Goal: Task Accomplishment & Management: Manage account settings

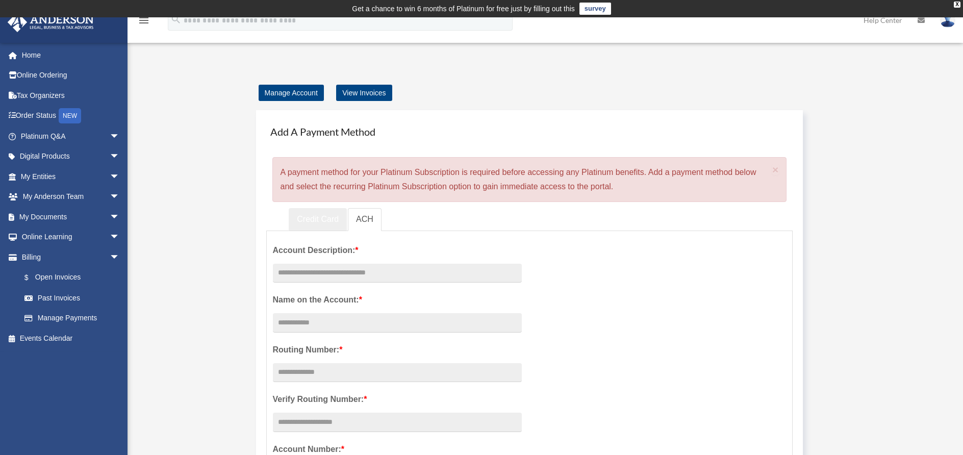
click at [326, 223] on link "Credit Card" at bounding box center [318, 219] width 58 height 23
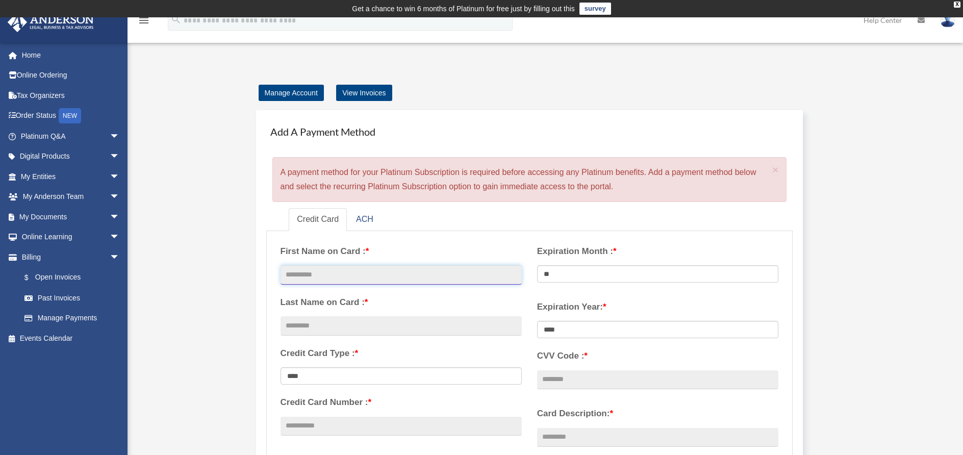
drag, startPoint x: 327, startPoint y: 277, endPoint x: 343, endPoint y: 282, distance: 16.5
click at [327, 277] on input "text" at bounding box center [400, 274] width 241 height 19
type input "******"
click at [322, 317] on input "text" at bounding box center [400, 325] width 241 height 19
type input "*"
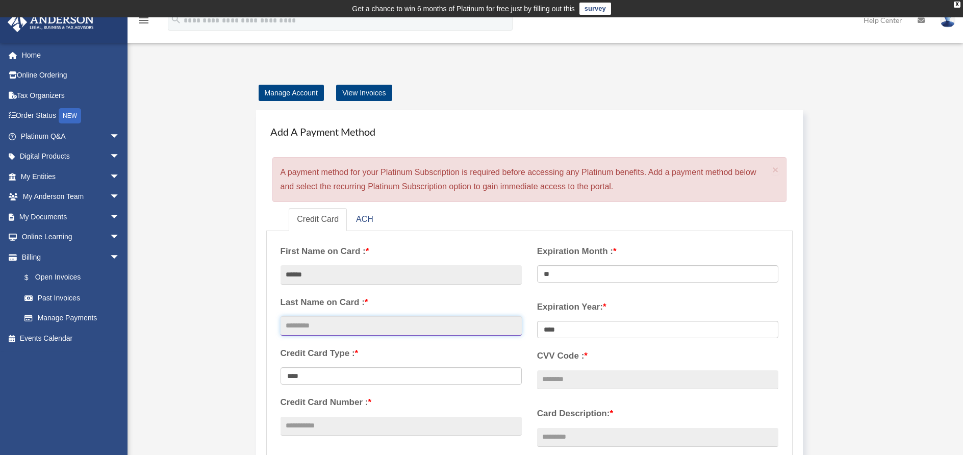
click at [369, 323] on input "text" at bounding box center [400, 325] width 241 height 19
type input "**********"
click at [330, 434] on div "**********" at bounding box center [401, 341] width 257 height 209
click at [331, 427] on input "Credit Card Number : *" at bounding box center [400, 426] width 241 height 19
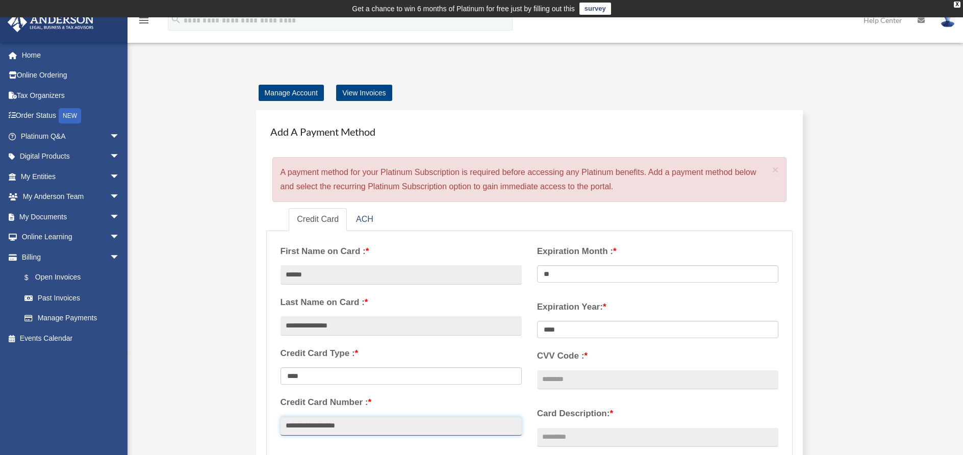
type input "**********"
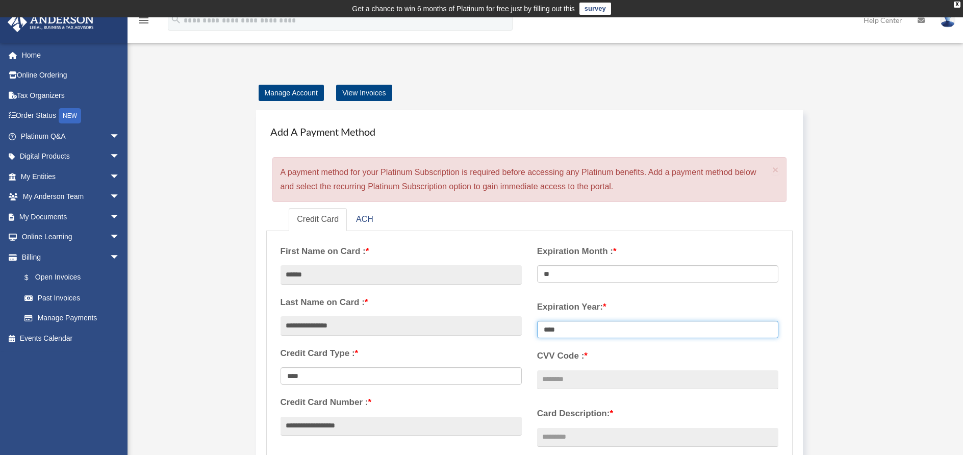
select select "****"
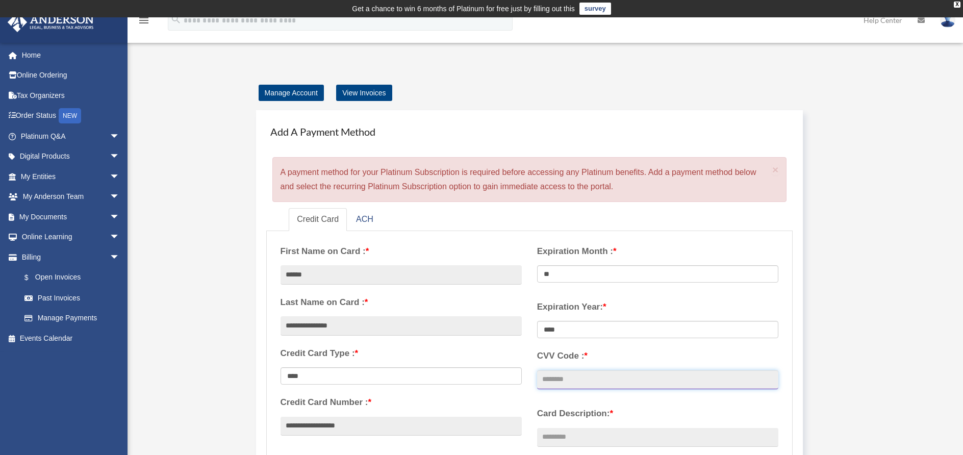
click at [559, 379] on input "CVV Code : *" at bounding box center [657, 379] width 241 height 19
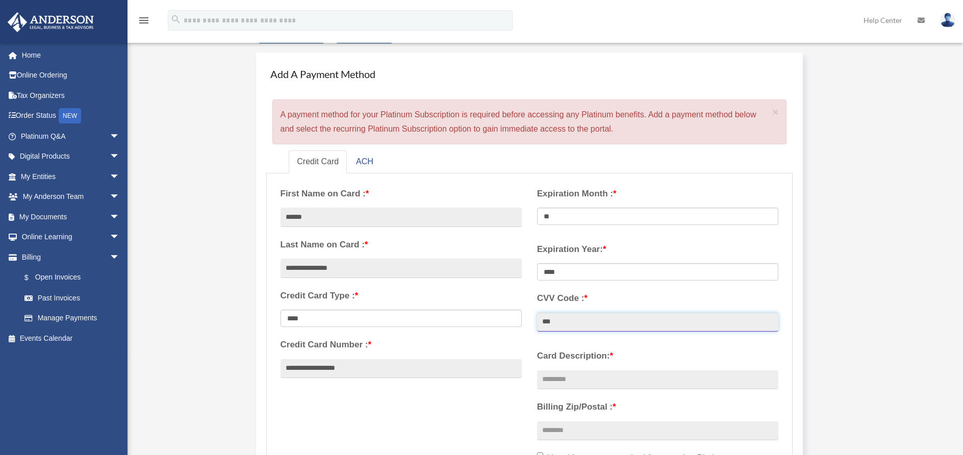
scroll to position [88, 0]
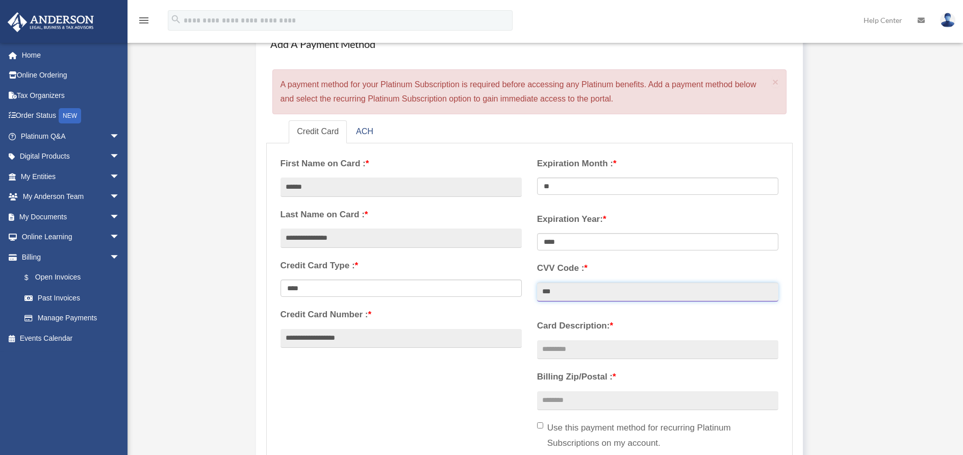
type input "***"
click at [571, 347] on input "Card Description: *" at bounding box center [657, 349] width 241 height 19
type input "***"
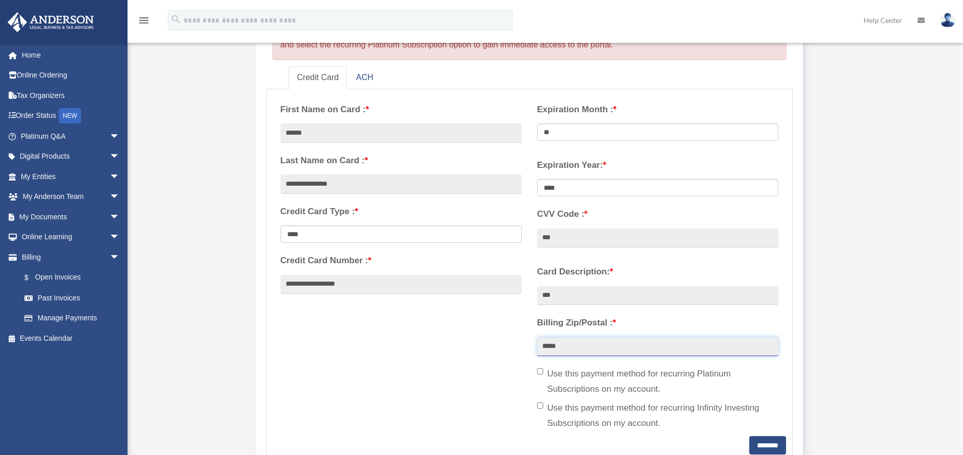
scroll to position [144, 0]
type input "*****"
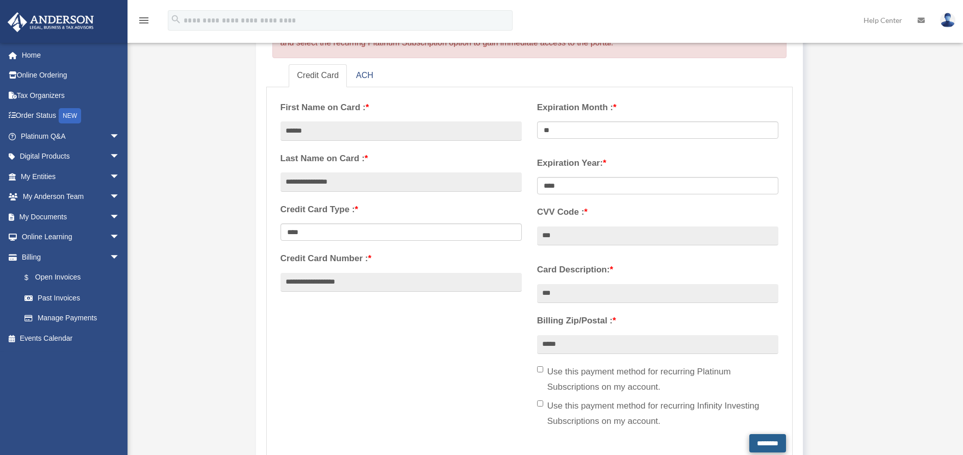
click at [757, 439] on input "********" at bounding box center [767, 443] width 37 height 18
click at [304, 280] on input "**********" at bounding box center [400, 282] width 241 height 19
click at [320, 281] on input "**********" at bounding box center [400, 282] width 241 height 19
click at [335, 278] on input "**********" at bounding box center [400, 282] width 241 height 19
type input "**********"
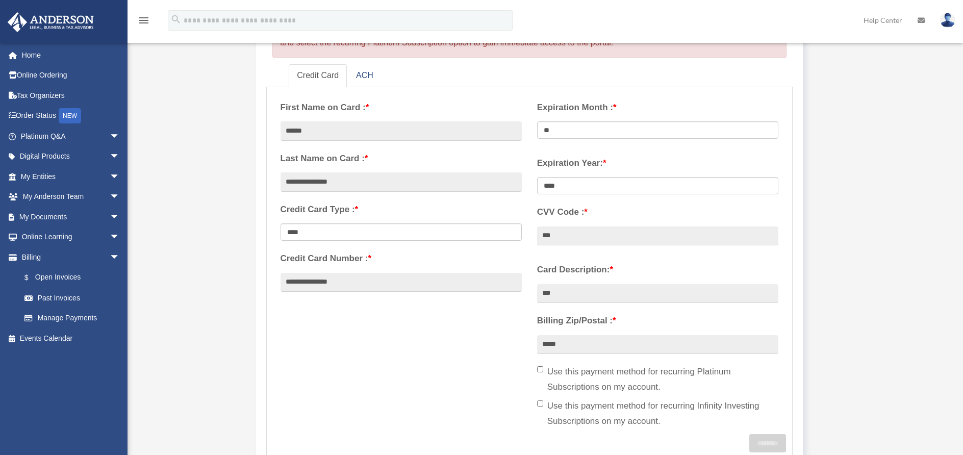
click at [771, 415] on label "Use this payment method for recurring Infinity Investing Subscriptions on my ac…" at bounding box center [657, 413] width 241 height 31
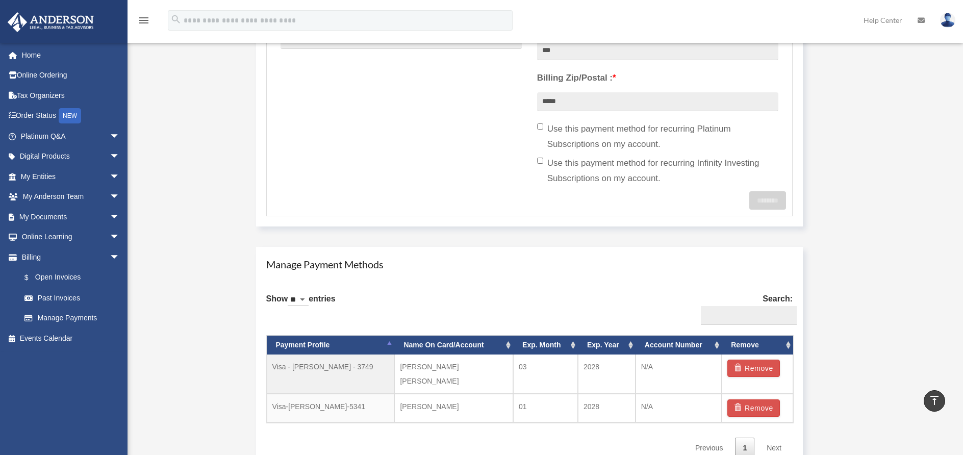
scroll to position [77, 0]
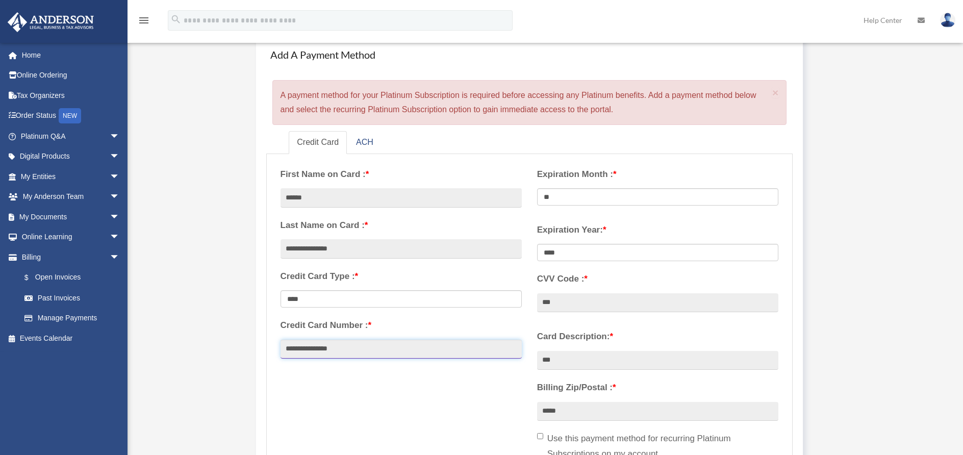
click at [380, 342] on input "**********" at bounding box center [400, 349] width 241 height 19
click at [480, 395] on div "**********" at bounding box center [530, 330] width 514 height 341
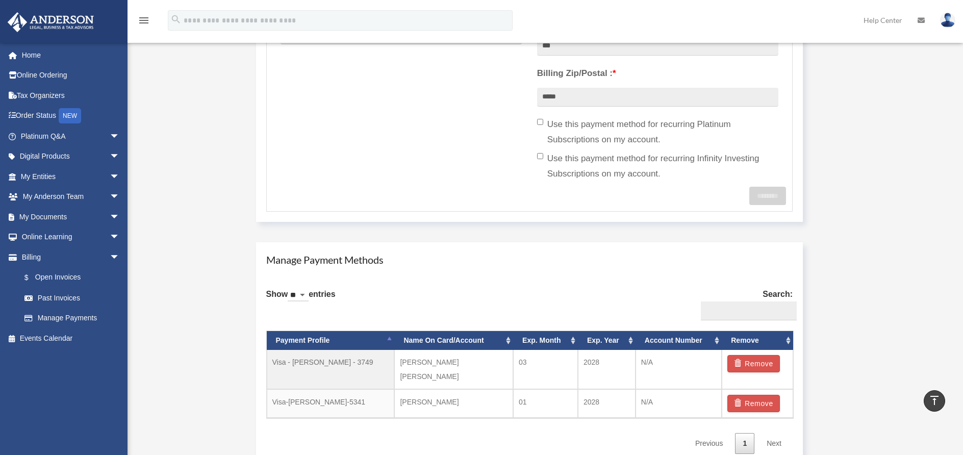
scroll to position [438, 0]
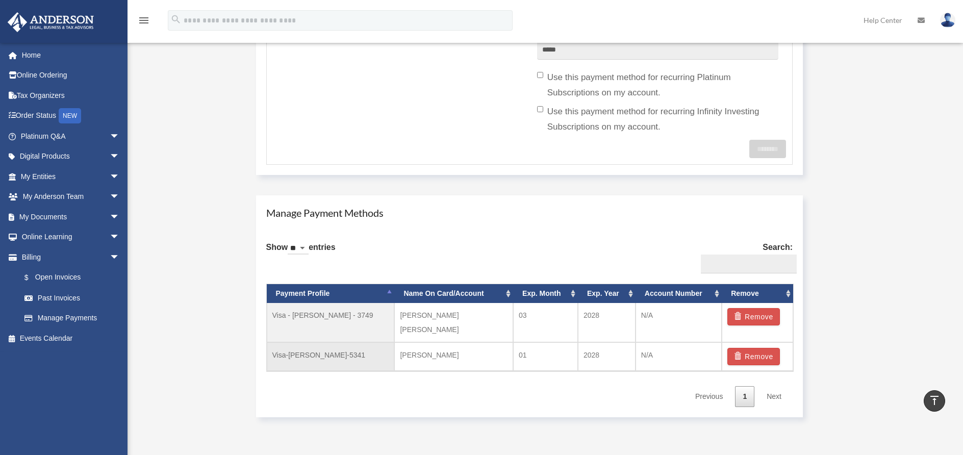
click at [335, 342] on td "Visa-Denise-Dominquez-5341" at bounding box center [331, 356] width 128 height 29
click at [449, 342] on td "Denise Dominquez" at bounding box center [453, 356] width 119 height 29
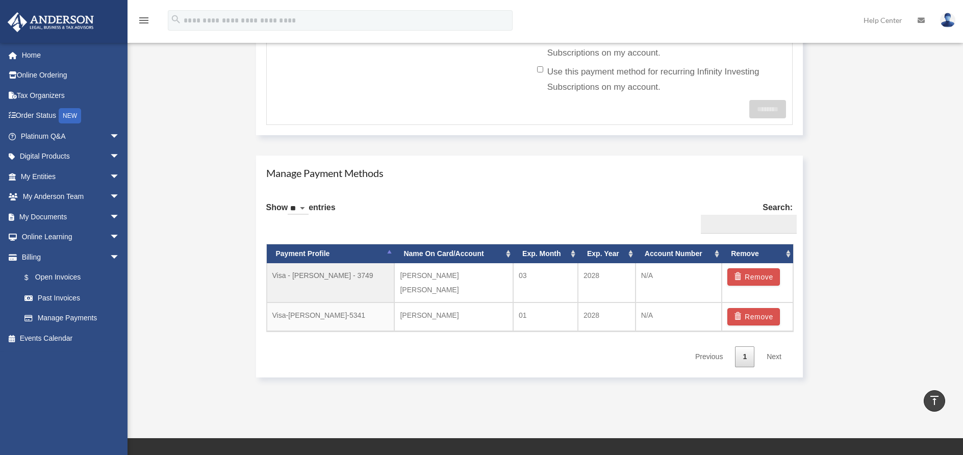
scroll to position [500, 0]
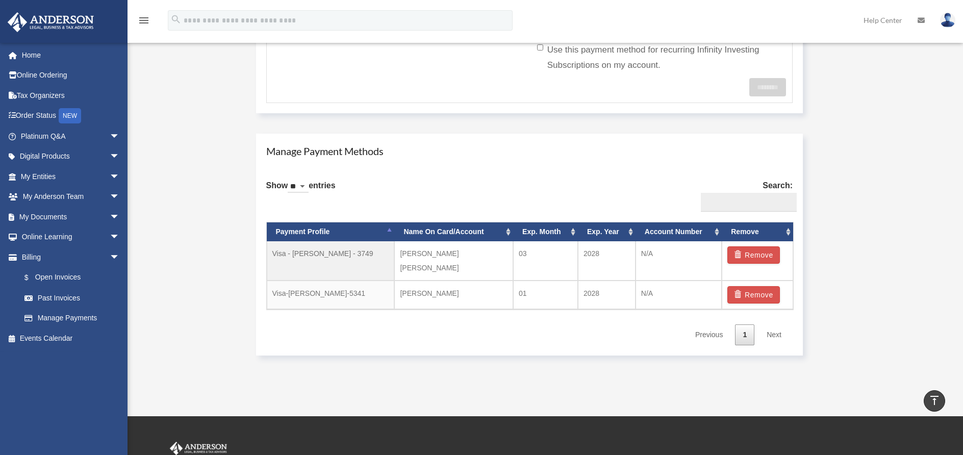
click at [576, 312] on div "Show ** ** ** *** entries Search: Payment Profile Name On Card/Account Exp. Mon…" at bounding box center [529, 258] width 527 height 173
click at [646, 280] on td "N/A" at bounding box center [678, 294] width 86 height 29
click at [327, 280] on td "Visa-Denise-Dominquez-5341" at bounding box center [331, 294] width 128 height 29
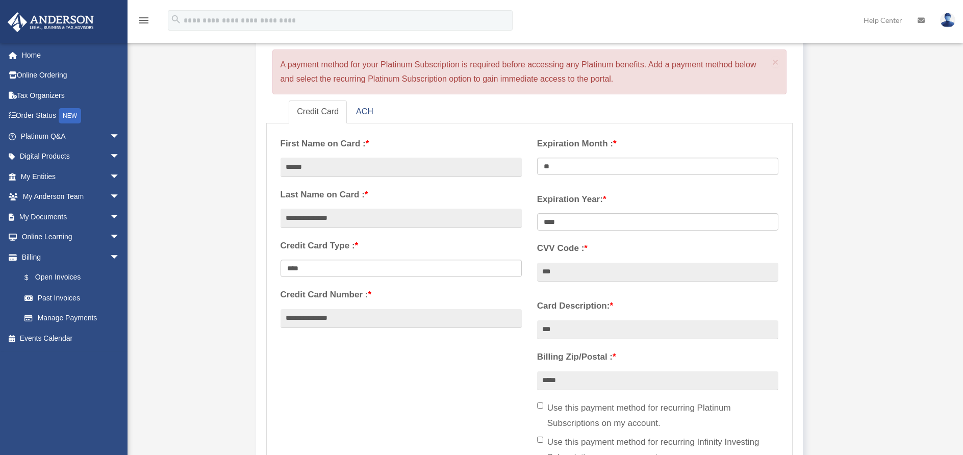
scroll to position [0, 0]
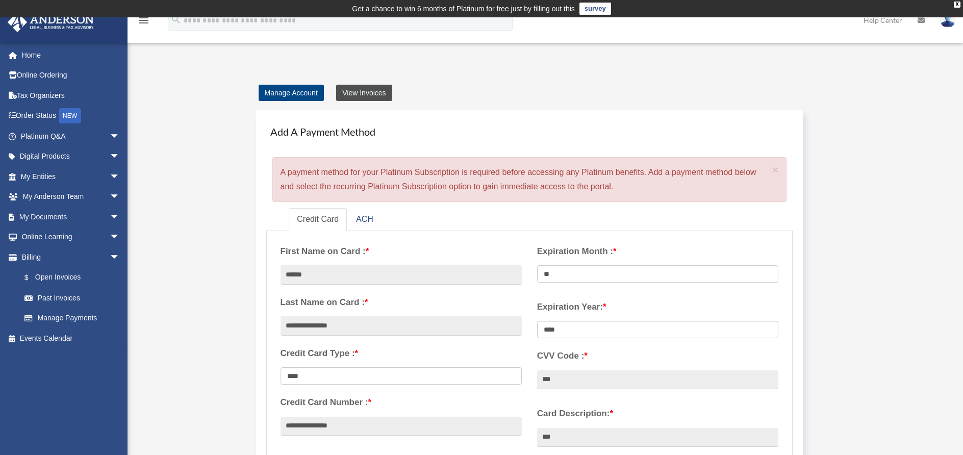
click at [352, 93] on link "View Invoices" at bounding box center [364, 93] width 56 height 16
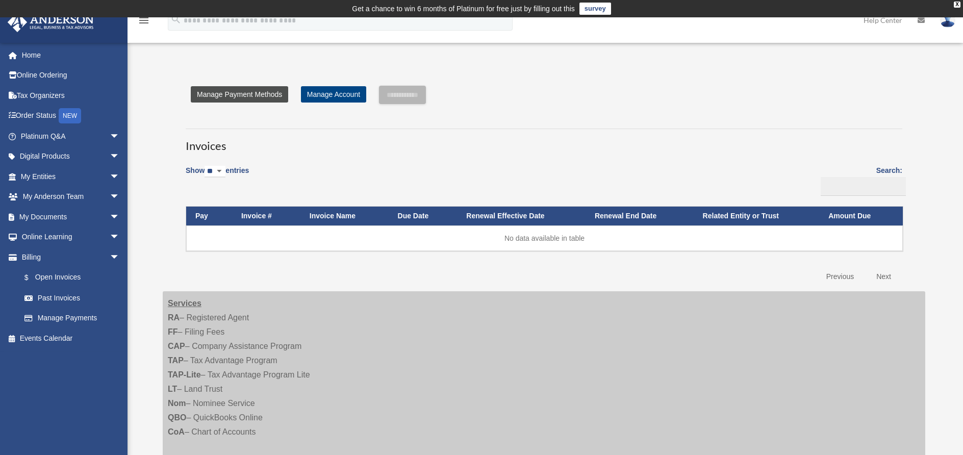
click at [237, 96] on link "Manage Payment Methods" at bounding box center [239, 94] width 97 height 16
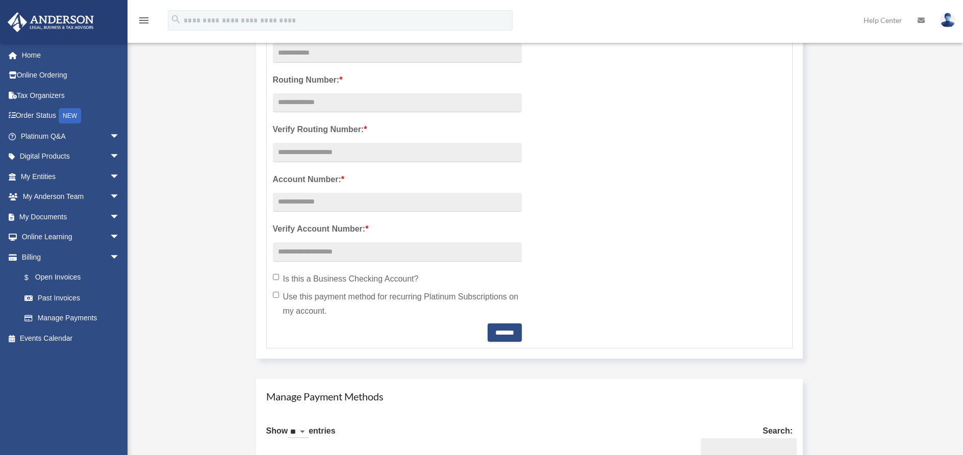
scroll to position [494, 0]
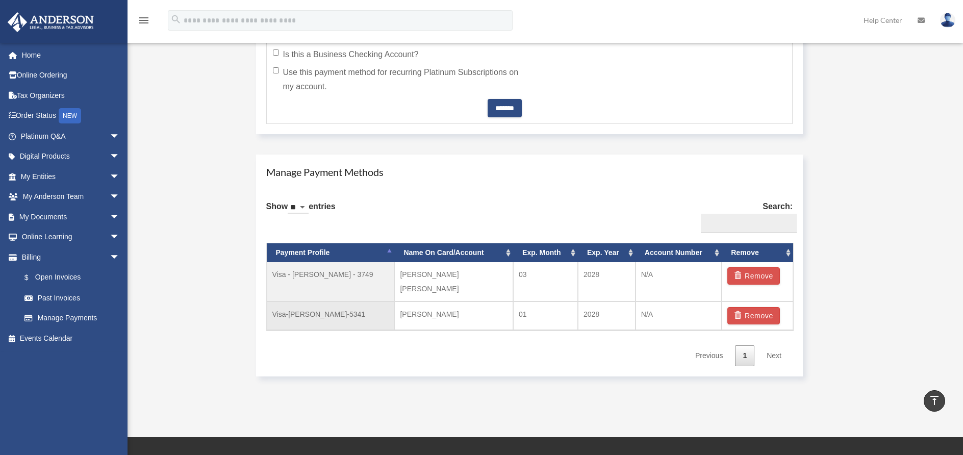
click at [336, 305] on td "Visa-[PERSON_NAME]-5341" at bounding box center [331, 315] width 128 height 29
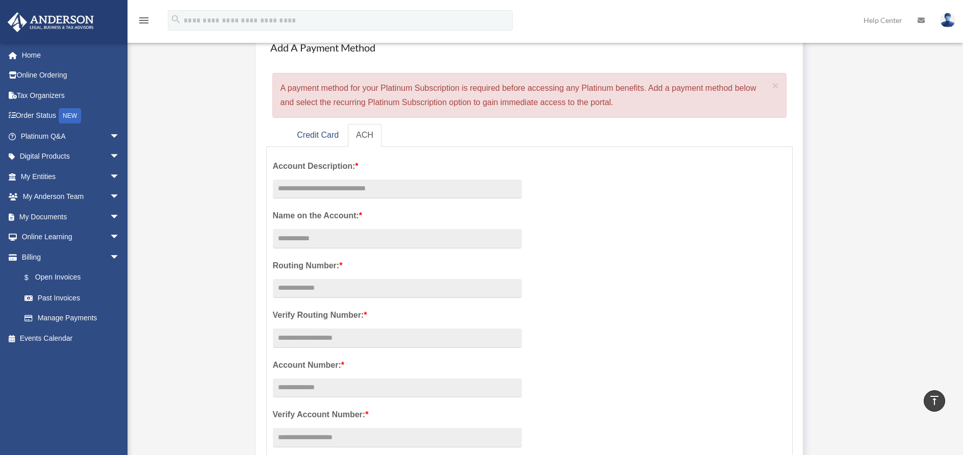
scroll to position [0, 0]
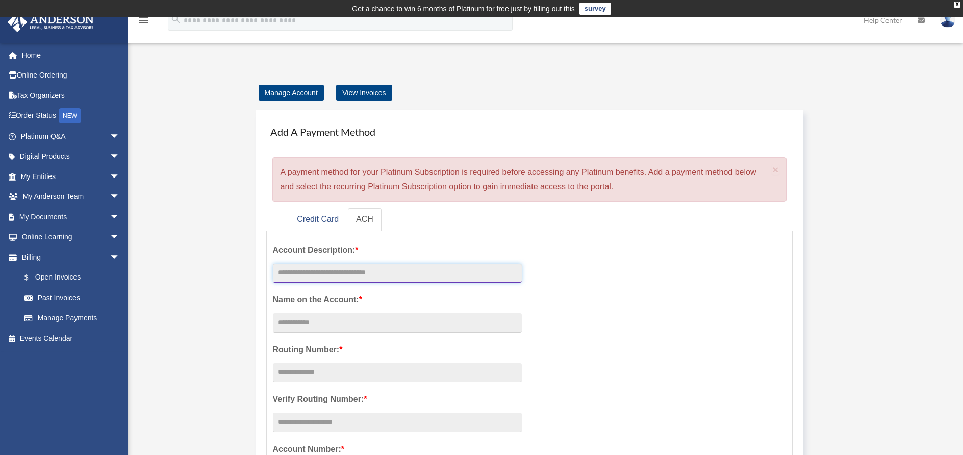
click at [314, 270] on input "text" at bounding box center [397, 273] width 249 height 19
click at [302, 95] on link "Manage Account" at bounding box center [291, 93] width 65 height 16
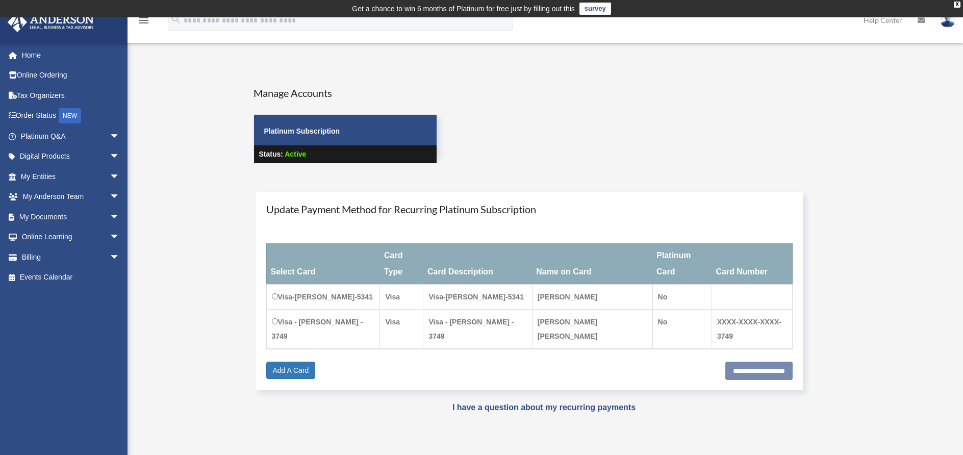
click at [355, 295] on td "Visa-[PERSON_NAME]-5341" at bounding box center [323, 297] width 114 height 25
click at [624, 197] on div "Update Payment Method for Recurring Platinum Subscription Select Card Card Type…" at bounding box center [529, 291] width 547 height 198
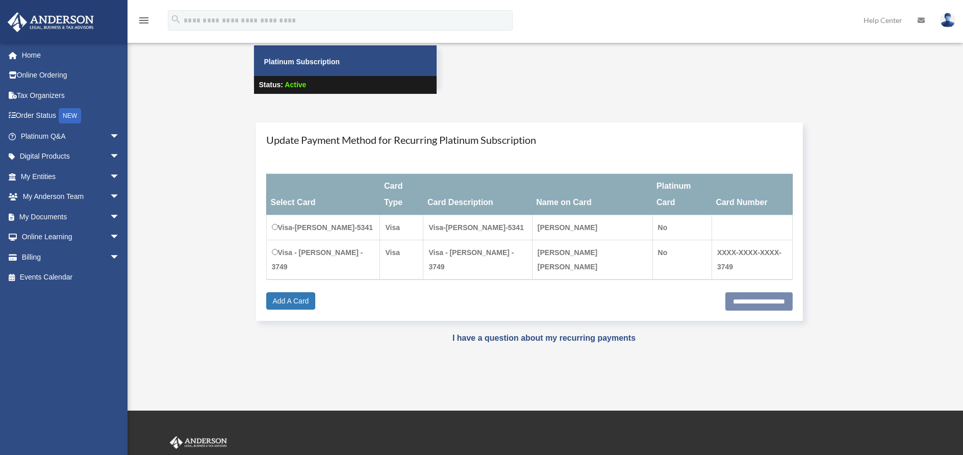
scroll to position [96, 0]
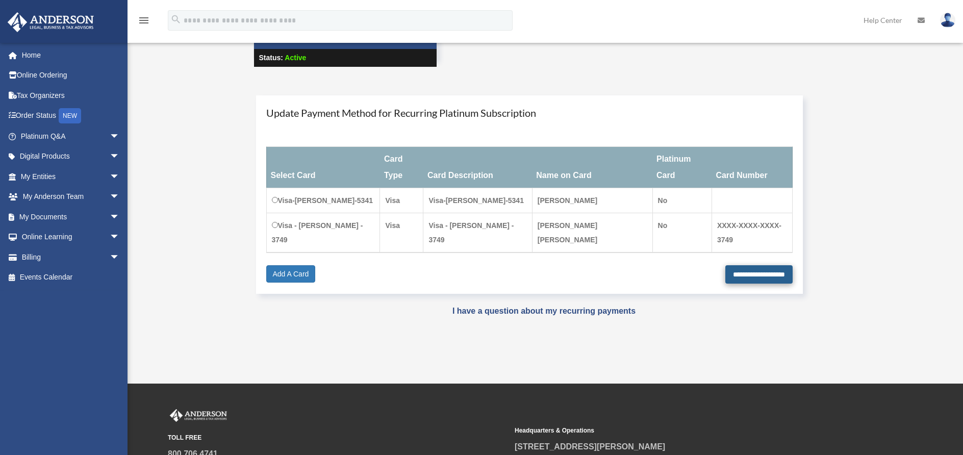
click at [771, 273] on input "**********" at bounding box center [758, 274] width 67 height 18
type input "**********"
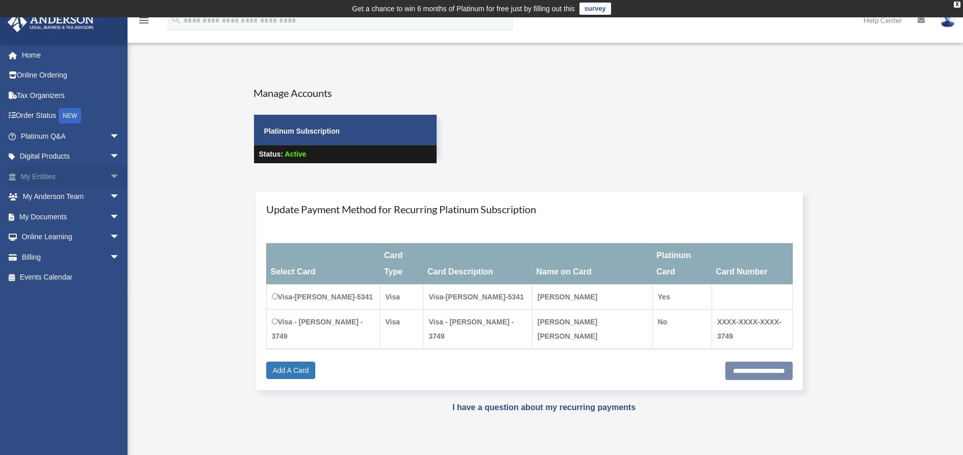
click at [54, 176] on link "My Entities arrow_drop_down" at bounding box center [71, 176] width 128 height 20
click at [110, 175] on span "arrow_drop_down" at bounding box center [120, 176] width 20 height 21
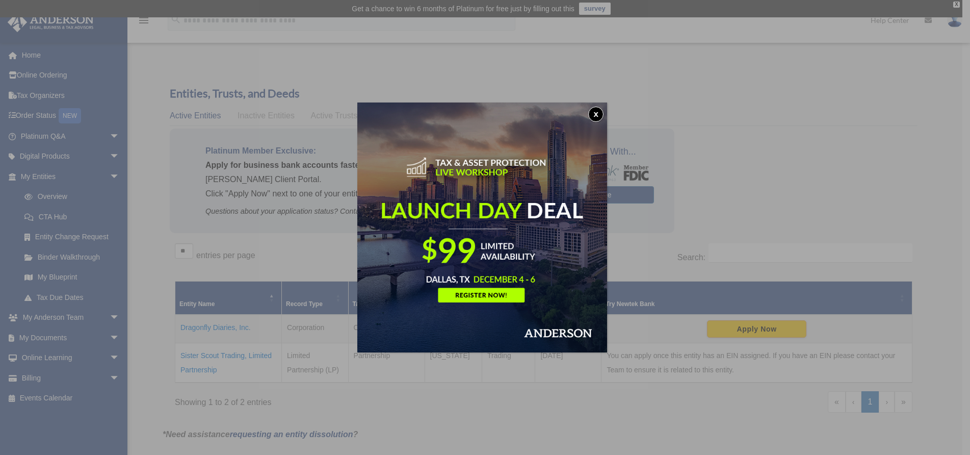
click at [598, 113] on button "x" at bounding box center [595, 114] width 15 height 15
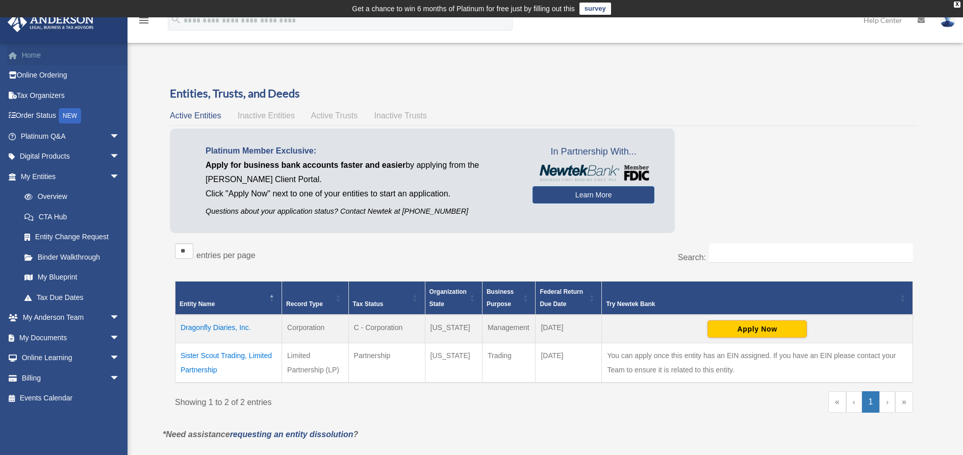
click at [30, 57] on link "Home" at bounding box center [71, 55] width 128 height 20
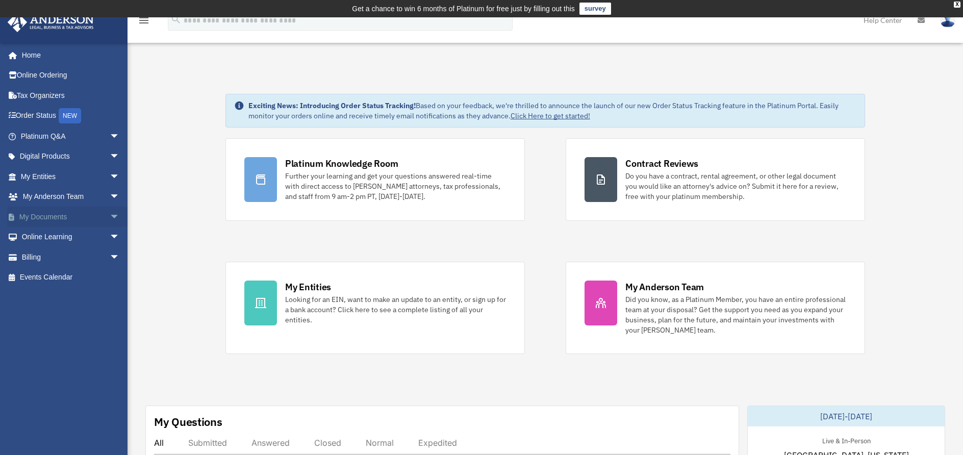
click at [110, 216] on span "arrow_drop_down" at bounding box center [120, 217] width 20 height 21
click at [46, 235] on link "Box" at bounding box center [74, 237] width 121 height 20
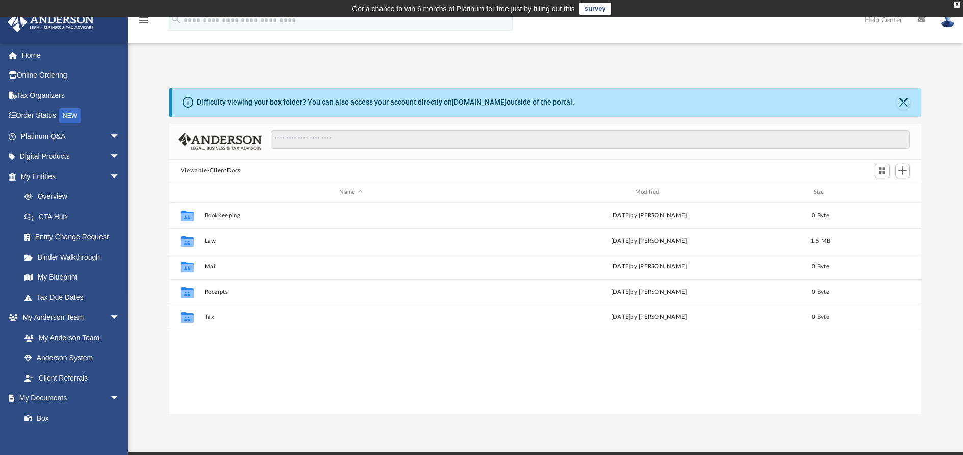
scroll to position [224, 744]
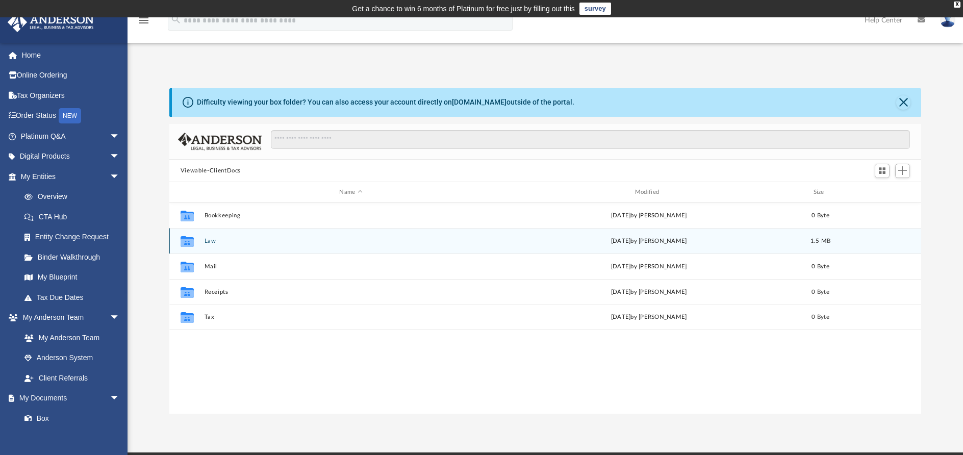
click at [187, 245] on icon "grid" at bounding box center [187, 243] width 13 height 8
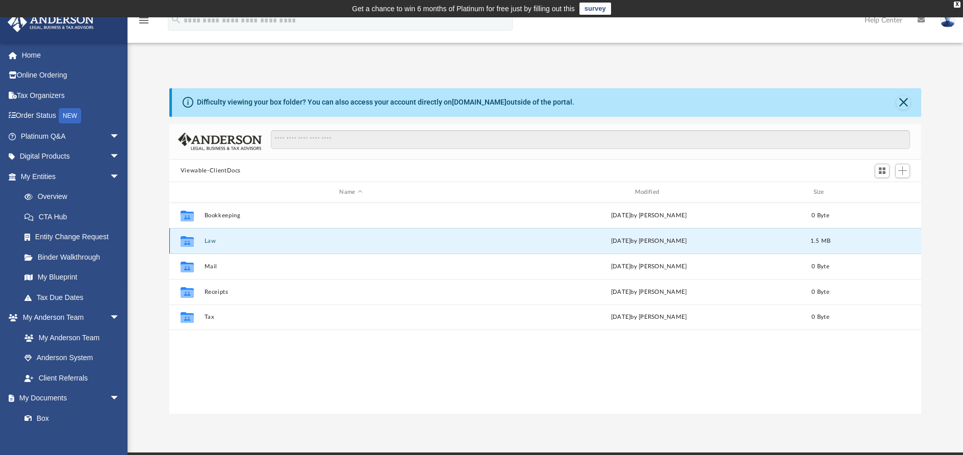
click at [187, 245] on icon "grid" at bounding box center [187, 243] width 13 height 8
click at [191, 242] on icon "grid" at bounding box center [187, 243] width 13 height 8
click at [192, 244] on icon "grid" at bounding box center [187, 243] width 13 height 8
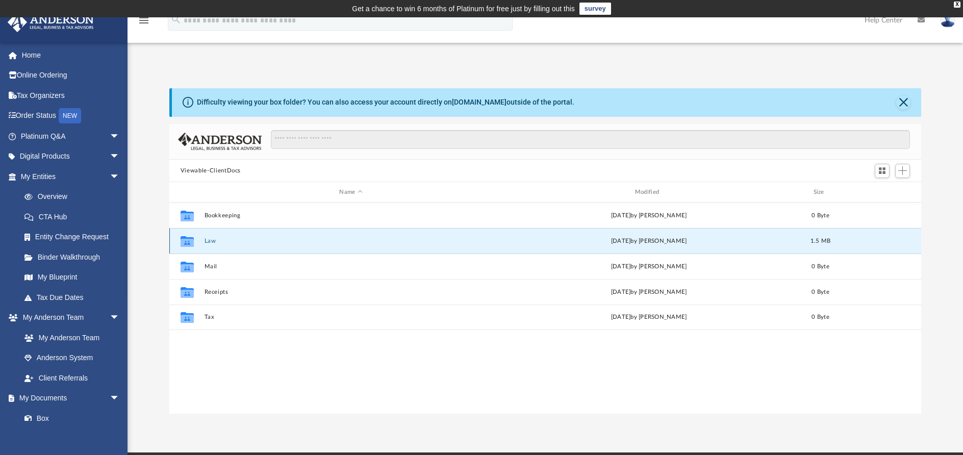
click at [192, 244] on icon "grid" at bounding box center [187, 243] width 13 height 8
click at [821, 241] on span "1.5 MB" at bounding box center [820, 241] width 20 height 6
click at [189, 244] on icon "grid" at bounding box center [187, 241] width 13 height 11
click at [186, 243] on icon "grid" at bounding box center [187, 241] width 13 height 11
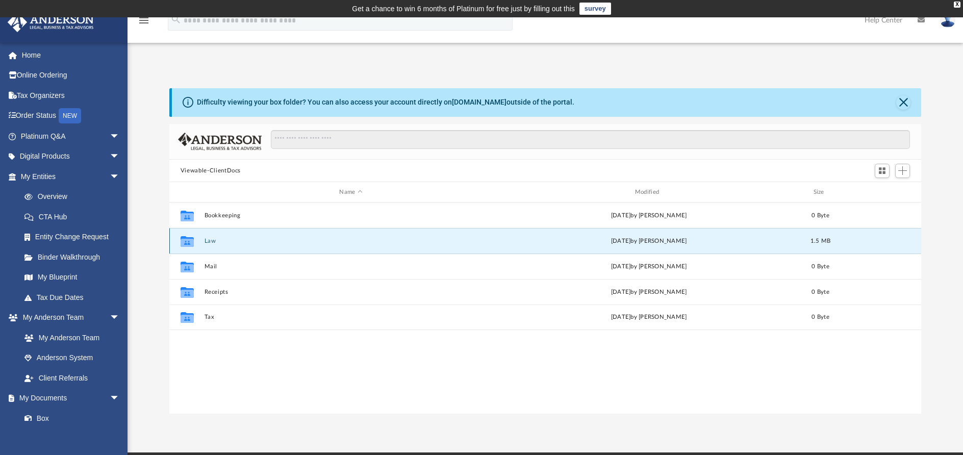
click at [186, 243] on icon "grid" at bounding box center [187, 241] width 13 height 11
click at [210, 242] on button "Law" at bounding box center [350, 241] width 293 height 7
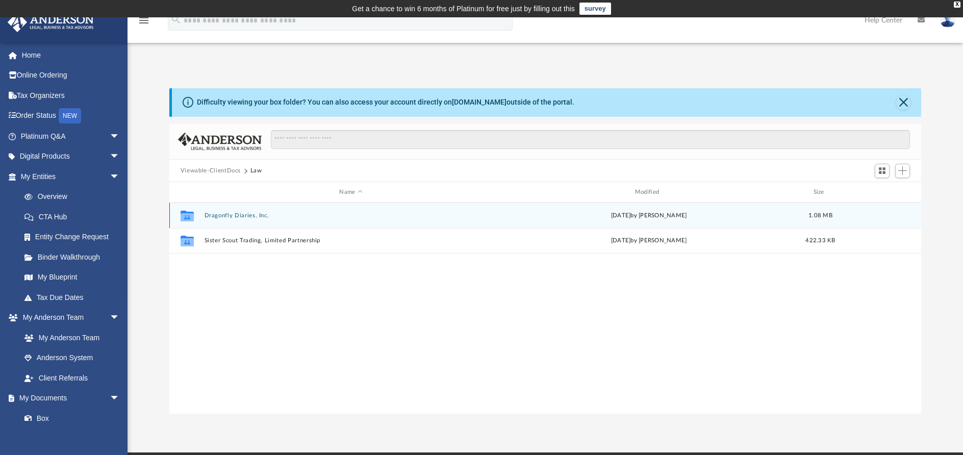
click at [212, 218] on button "Dragonfly Diaries, Inc." at bounding box center [350, 215] width 293 height 7
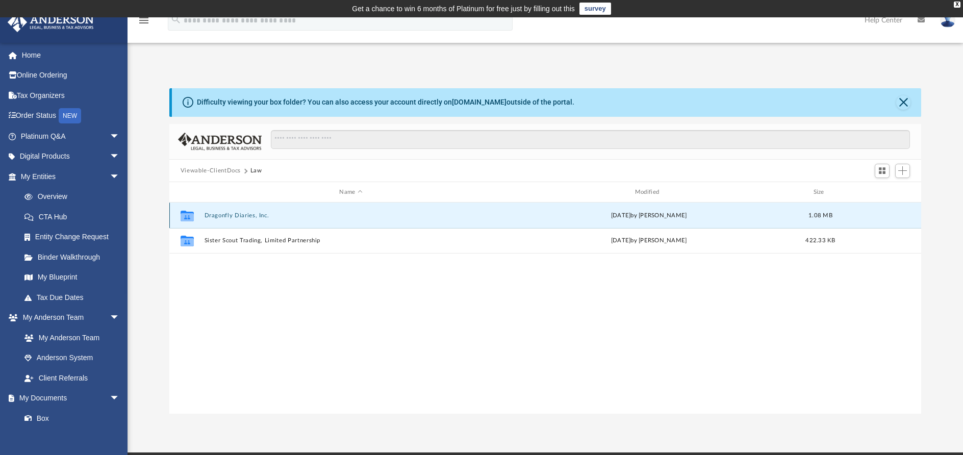
click at [212, 218] on button "Dragonfly Diaries, Inc." at bounding box center [350, 215] width 293 height 7
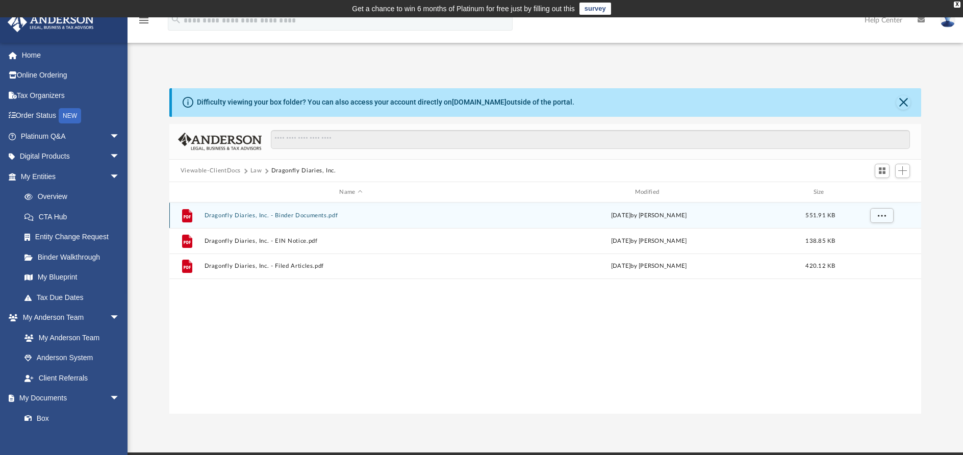
click at [221, 216] on button "Dragonfly Diaries, Inc. - Binder Documents.pdf" at bounding box center [350, 215] width 293 height 7
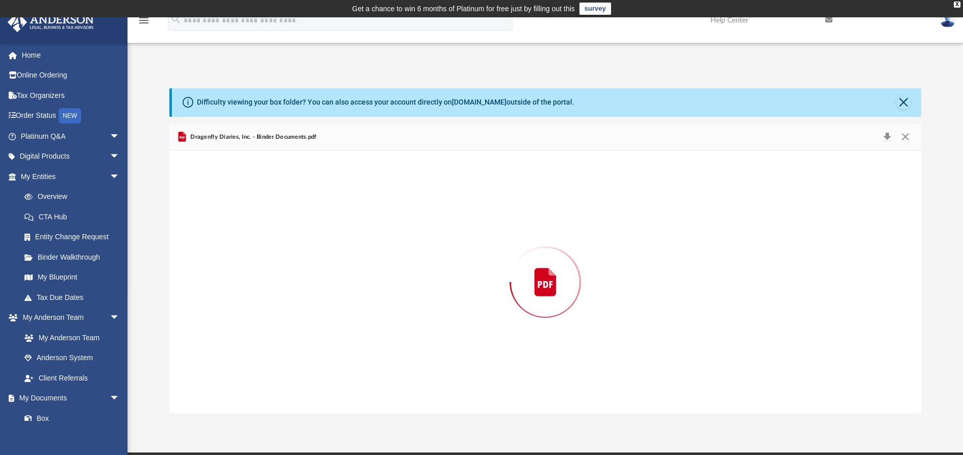
click at [221, 216] on div "Preview" at bounding box center [545, 281] width 752 height 263
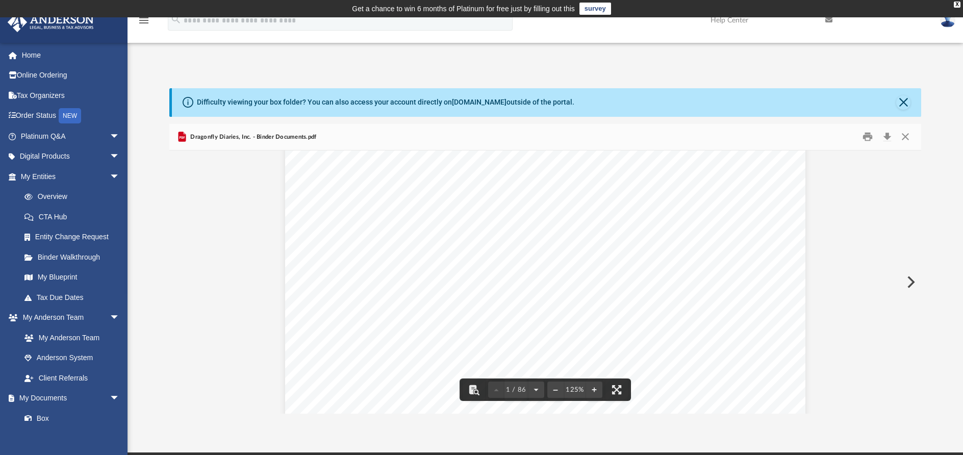
scroll to position [0, 0]
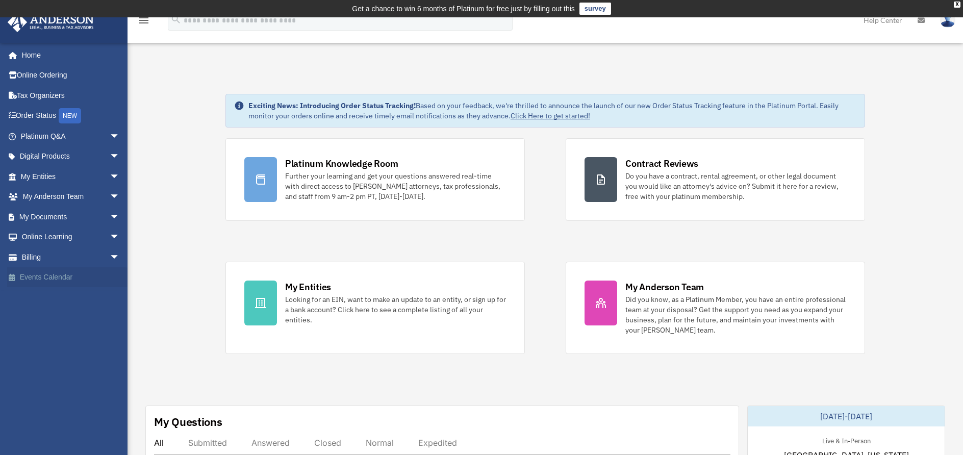
click at [63, 277] on link "Events Calendar" at bounding box center [71, 277] width 128 height 20
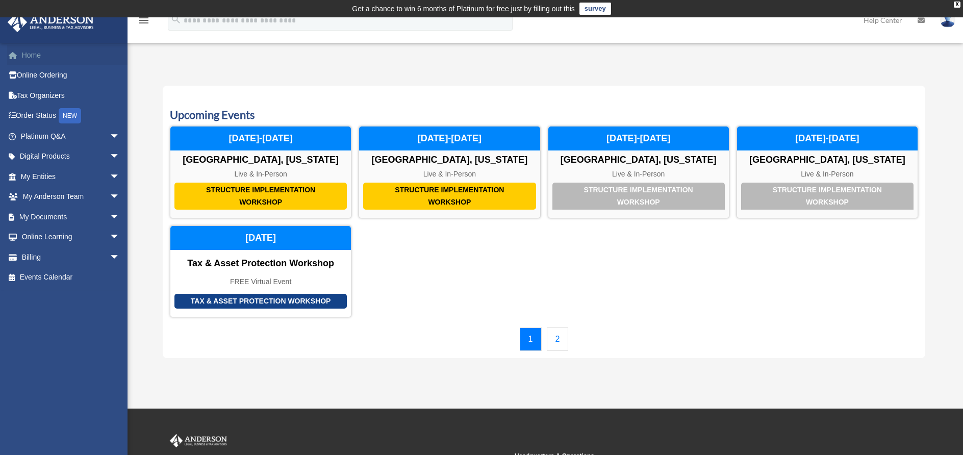
click at [42, 58] on link "Home" at bounding box center [71, 55] width 128 height 20
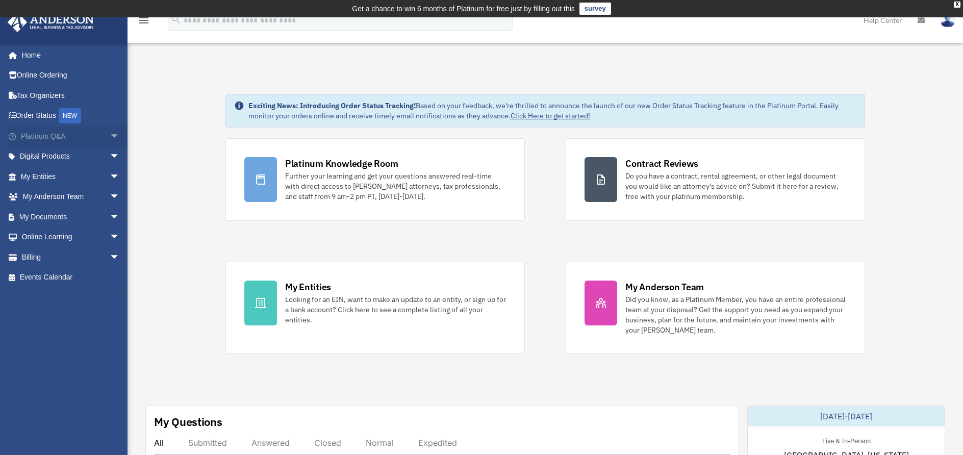
click at [110, 135] on span "arrow_drop_down" at bounding box center [120, 136] width 20 height 21
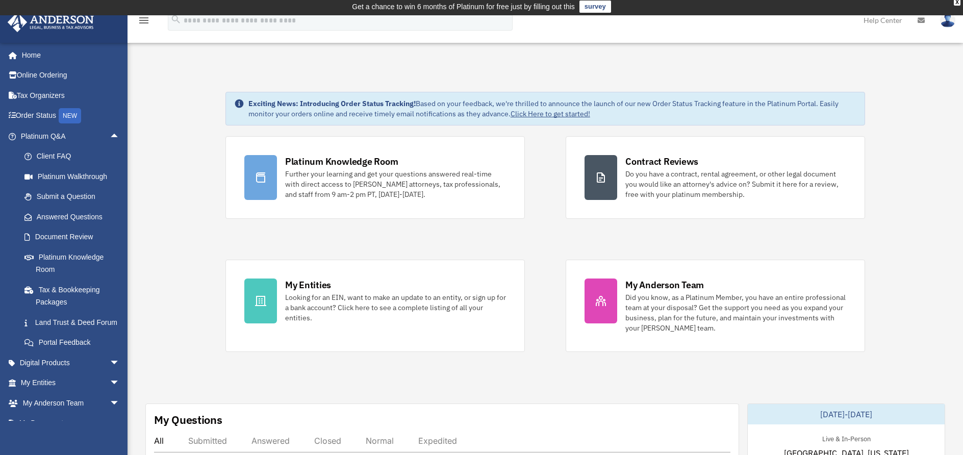
scroll to position [4, 0]
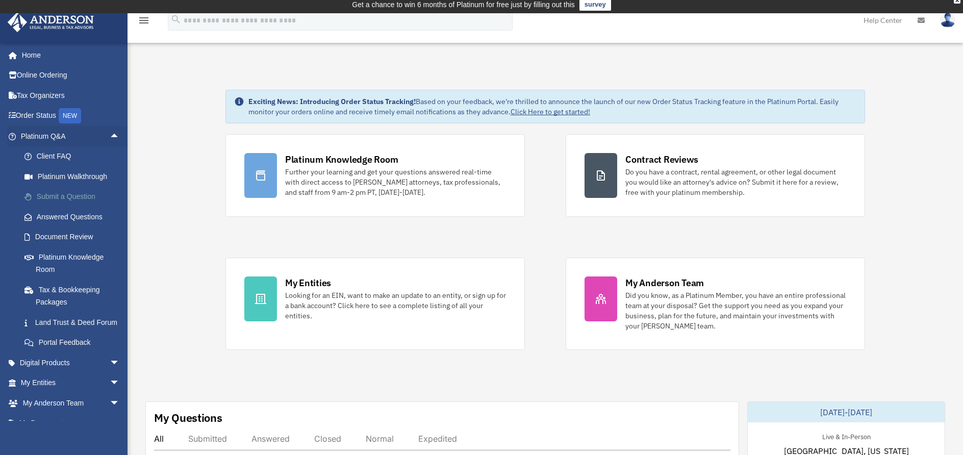
click at [86, 197] on link "Submit a Question" at bounding box center [74, 197] width 121 height 20
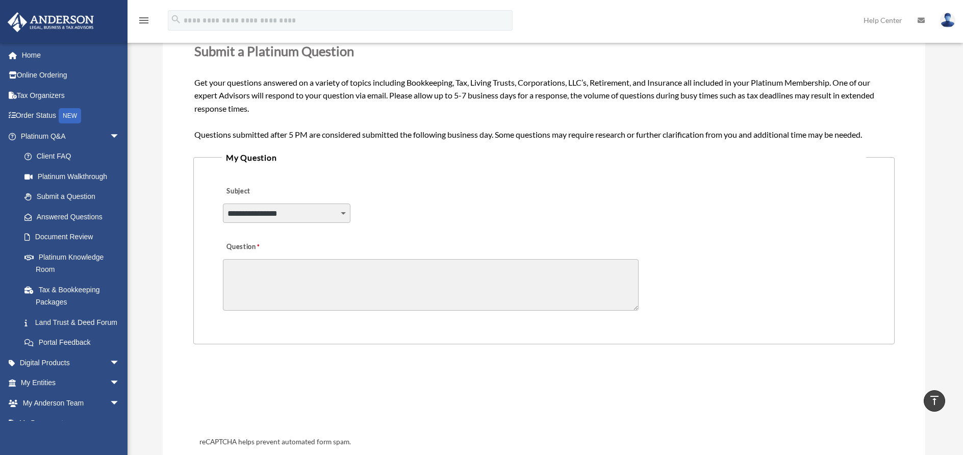
scroll to position [153, 0]
click at [92, 217] on link "Answered Questions" at bounding box center [74, 217] width 121 height 20
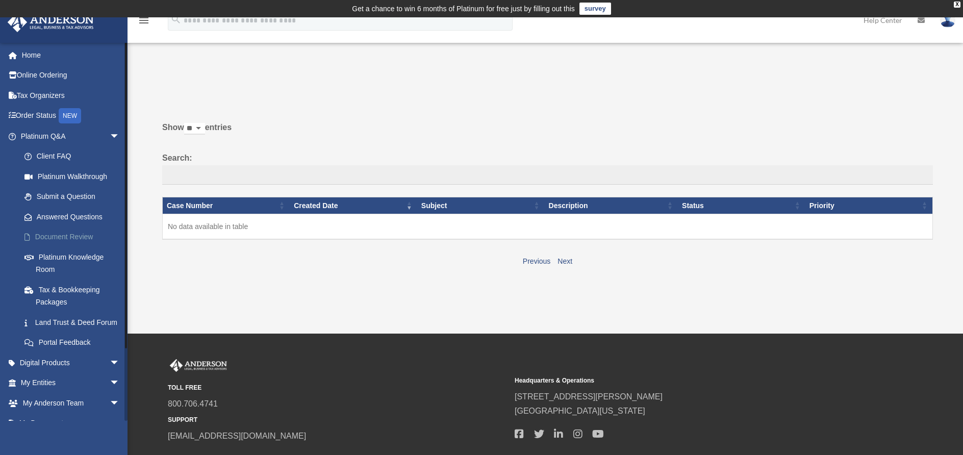
click at [79, 236] on link "Document Review" at bounding box center [74, 237] width 121 height 20
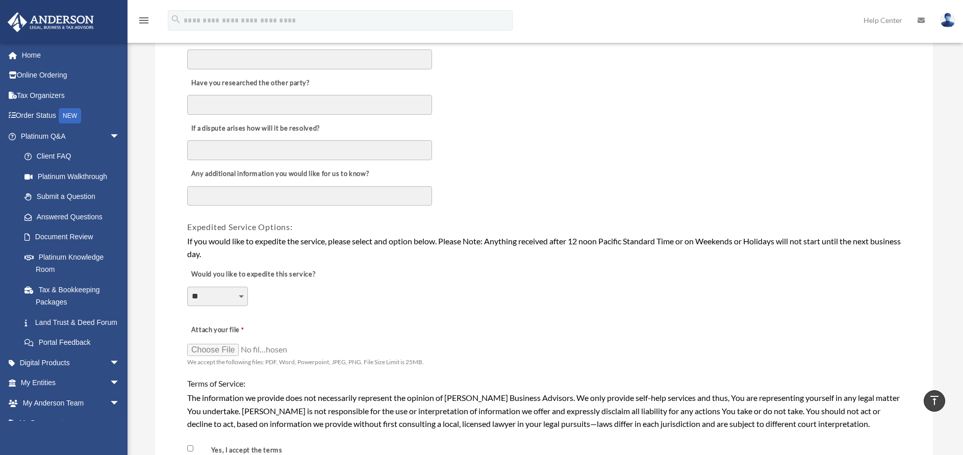
scroll to position [788, 0]
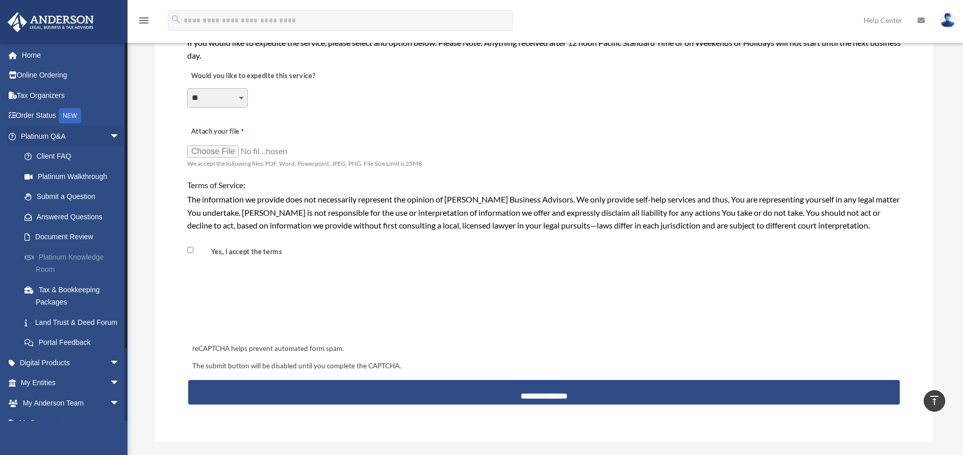
click at [87, 254] on link "Platinum Knowledge Room" at bounding box center [74, 263] width 121 height 33
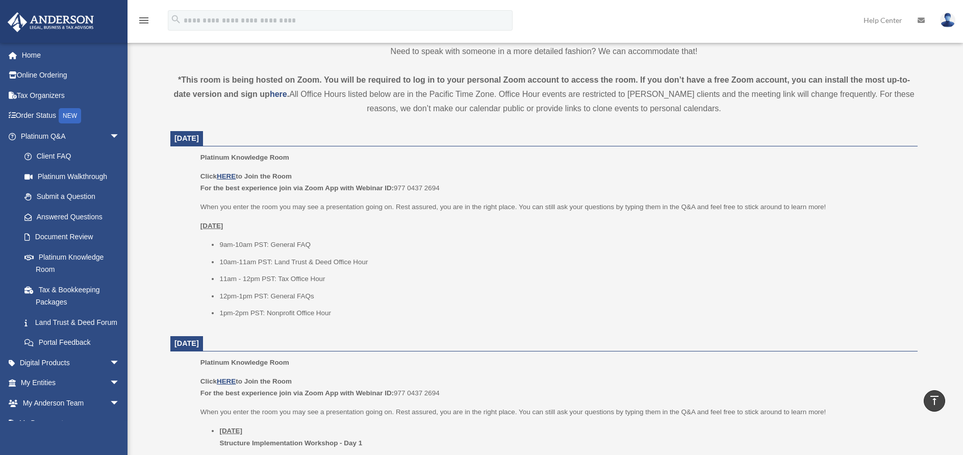
scroll to position [346, 0]
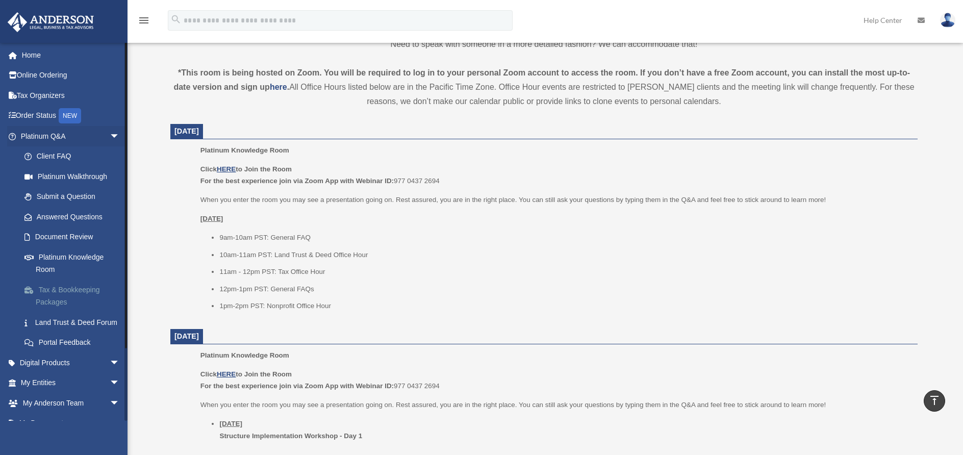
click at [71, 287] on link "Tax & Bookkeeping Packages" at bounding box center [74, 295] width 121 height 33
click at [90, 288] on link "Tax & Bookkeeping Packages" at bounding box center [74, 295] width 121 height 33
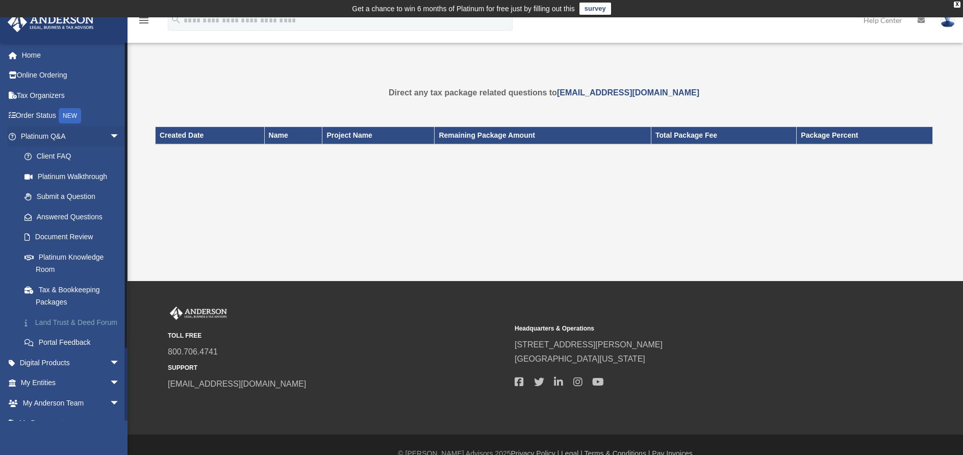
click at [94, 318] on link "Land Trust & Deed Forum" at bounding box center [74, 322] width 121 height 20
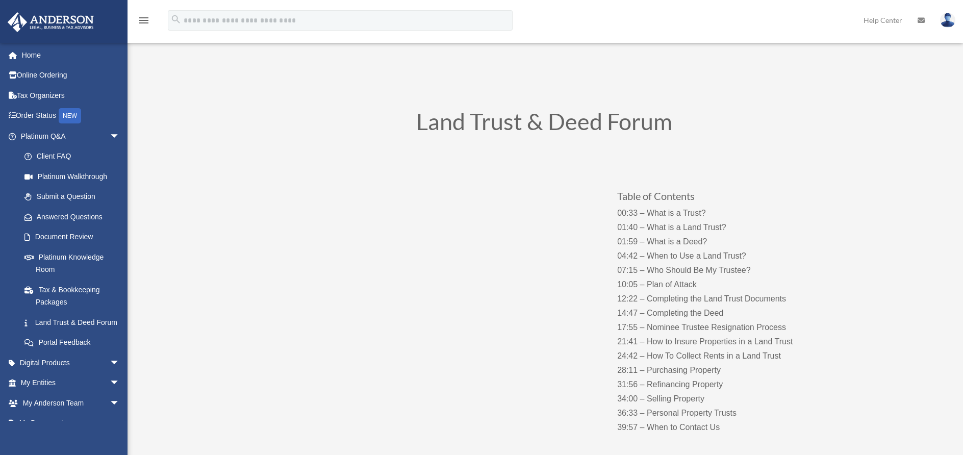
scroll to position [60, 0]
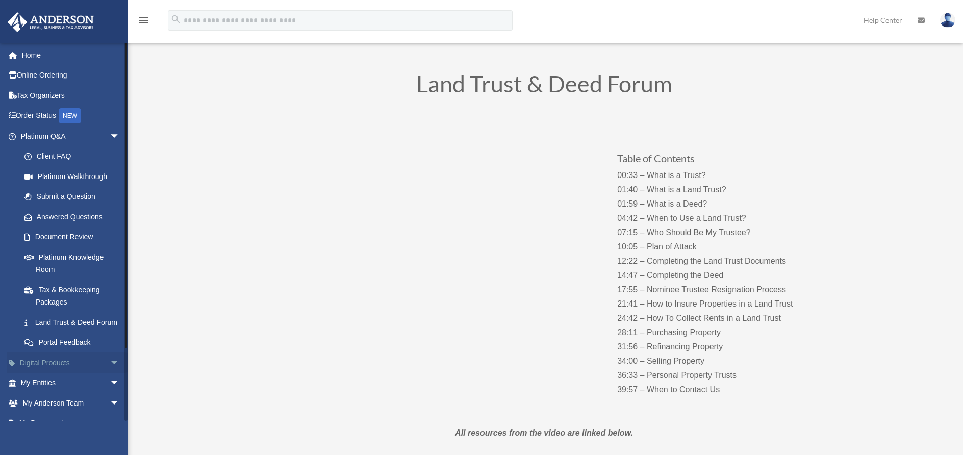
click at [110, 371] on span "arrow_drop_down" at bounding box center [120, 362] width 20 height 21
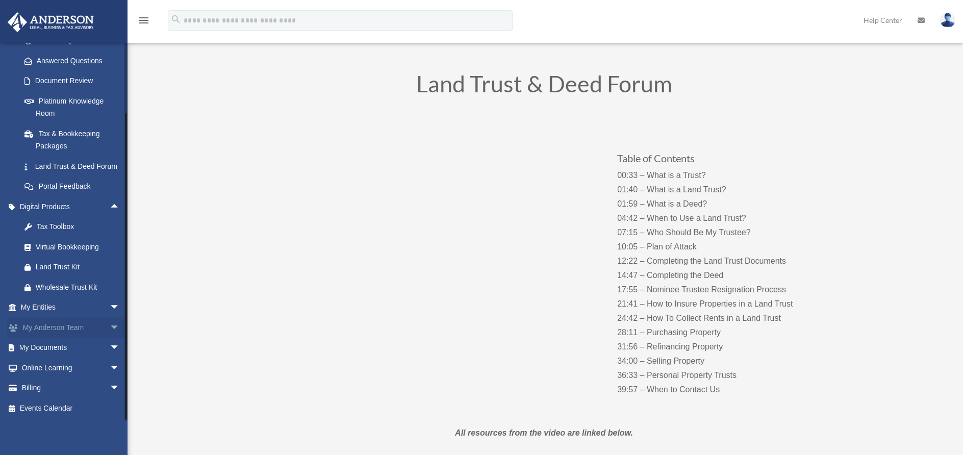
scroll to position [81, 0]
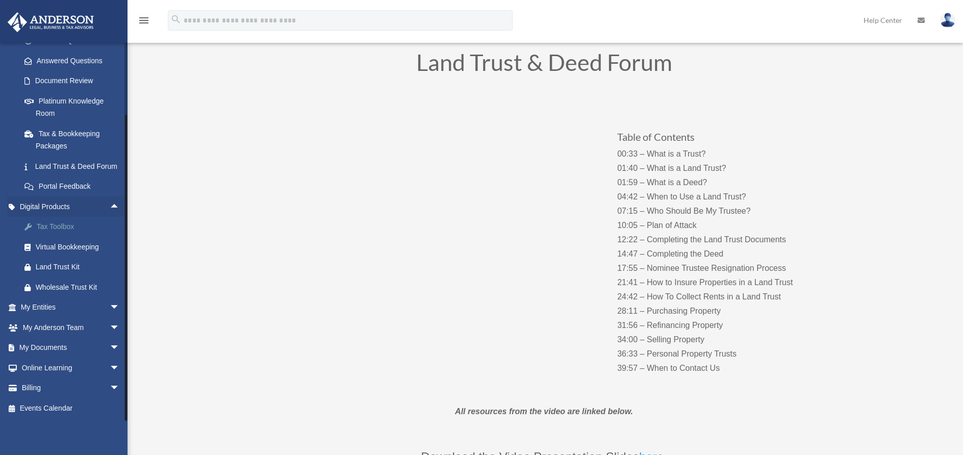
click at [64, 231] on div "Tax Toolbox" at bounding box center [79, 226] width 87 height 13
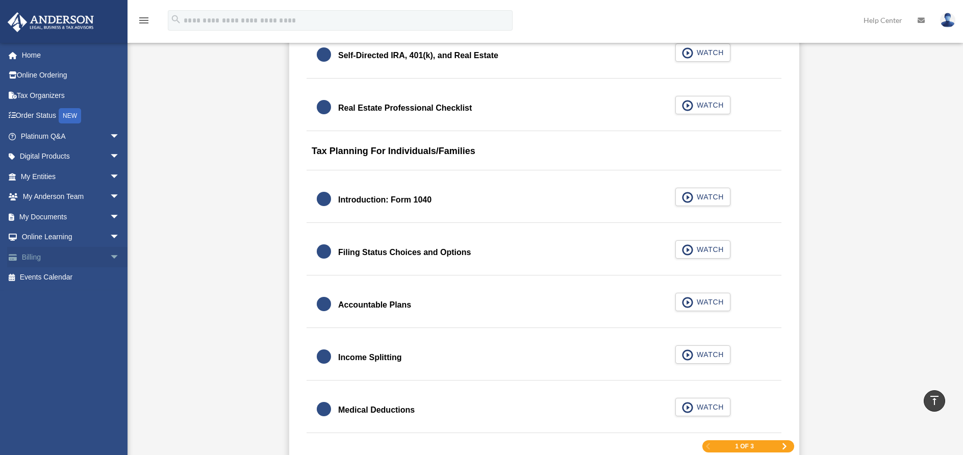
scroll to position [1398, 0]
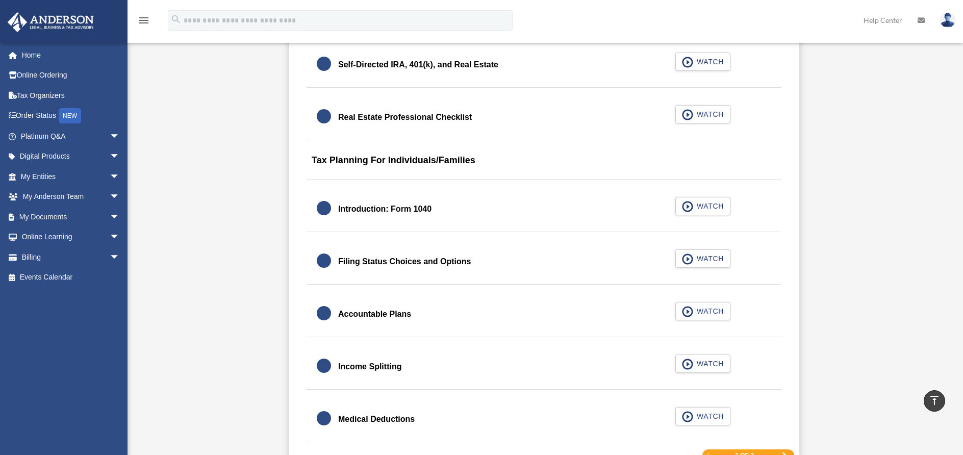
click at [54, 373] on div "[EMAIL_ADDRESS][DOMAIN_NAME] Sign Out [EMAIL_ADDRESS][DOMAIN_NAME] Home Online …" at bounding box center [67, 231] width 135 height 378
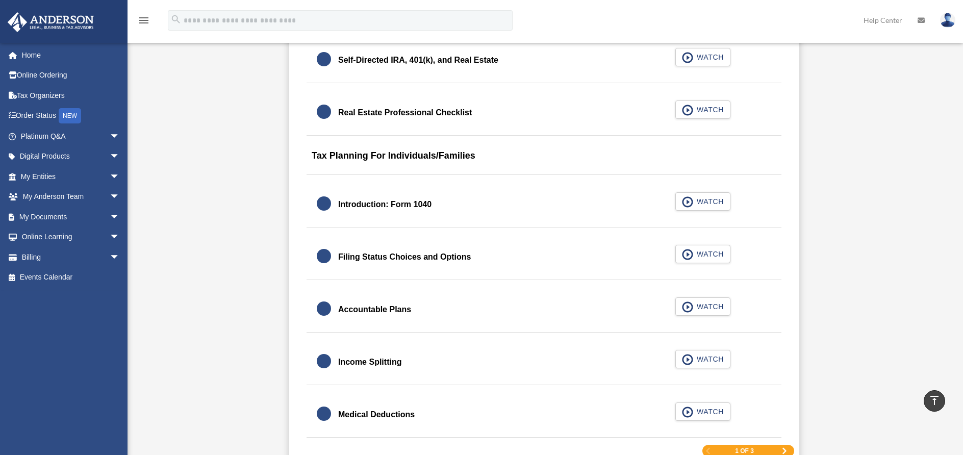
scroll to position [1405, 0]
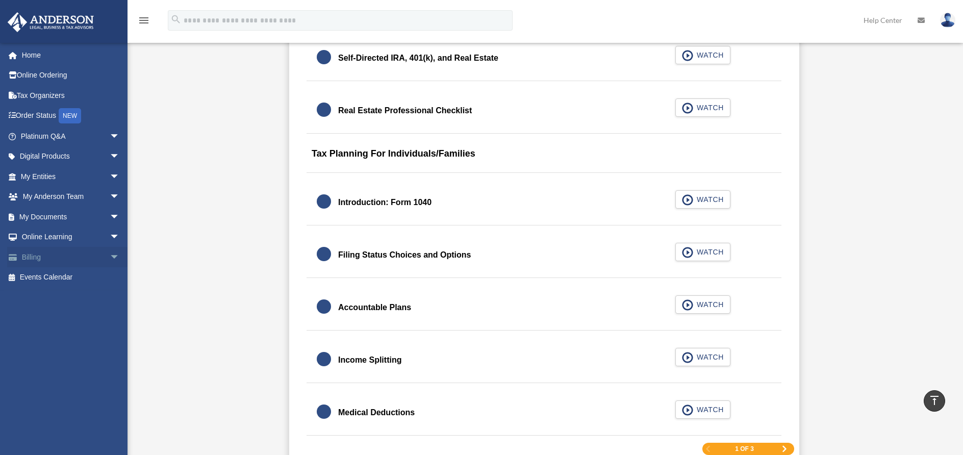
click at [110, 254] on span "arrow_drop_down" at bounding box center [120, 257] width 20 height 21
click at [110, 235] on span "arrow_drop_down" at bounding box center [120, 237] width 20 height 21
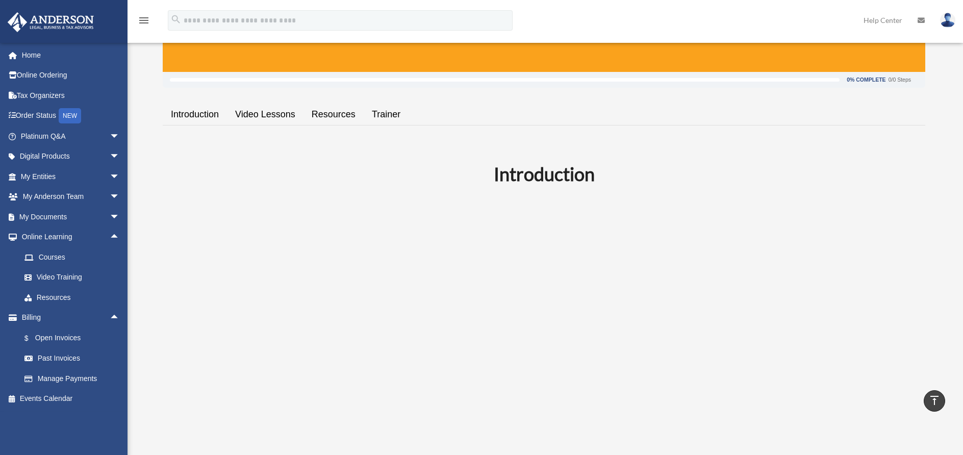
scroll to position [0, 0]
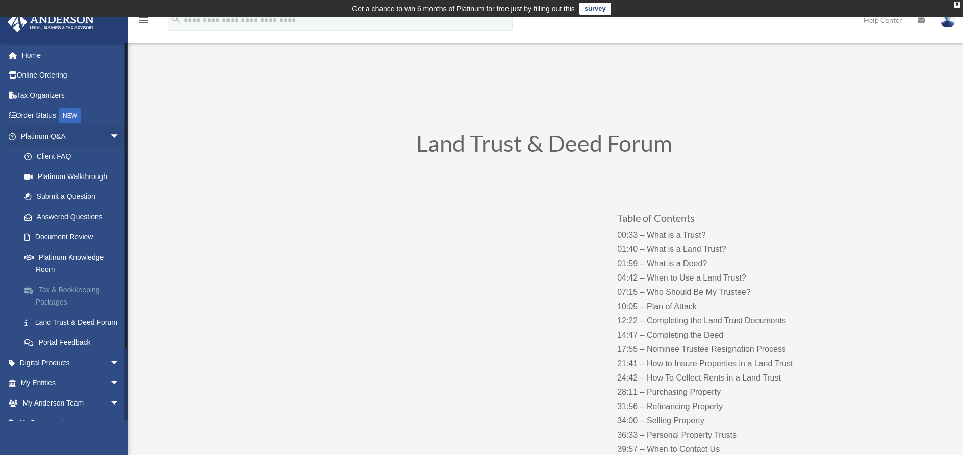
click at [82, 288] on link "Tax & Bookkeeping Packages" at bounding box center [74, 295] width 121 height 33
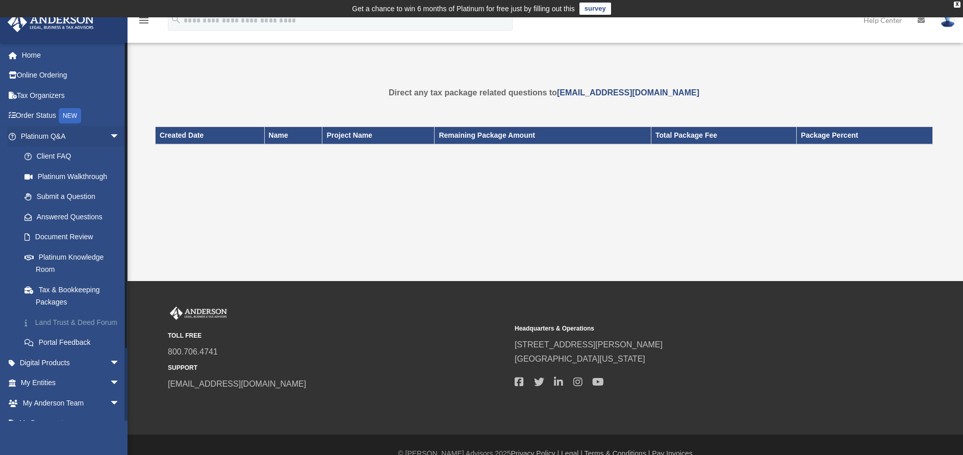
click at [68, 316] on link "Land Trust & Deed Forum" at bounding box center [74, 322] width 121 height 20
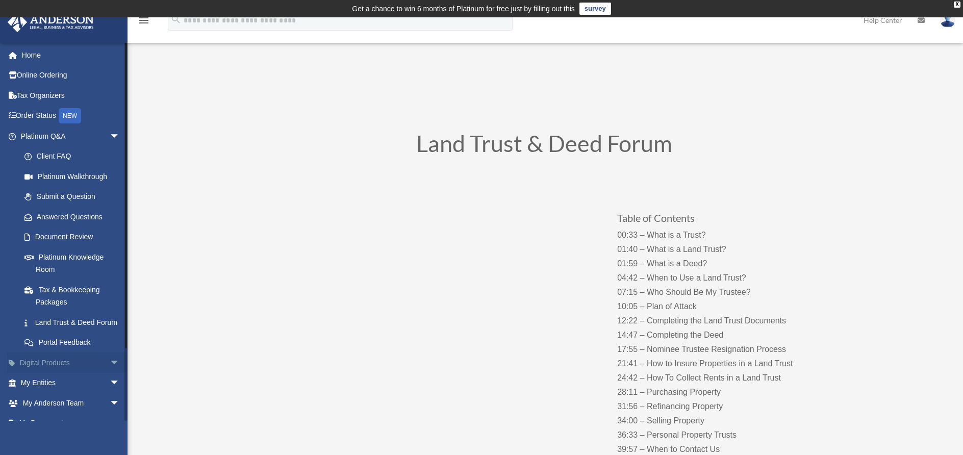
click at [110, 372] on span "arrow_drop_down" at bounding box center [120, 362] width 20 height 21
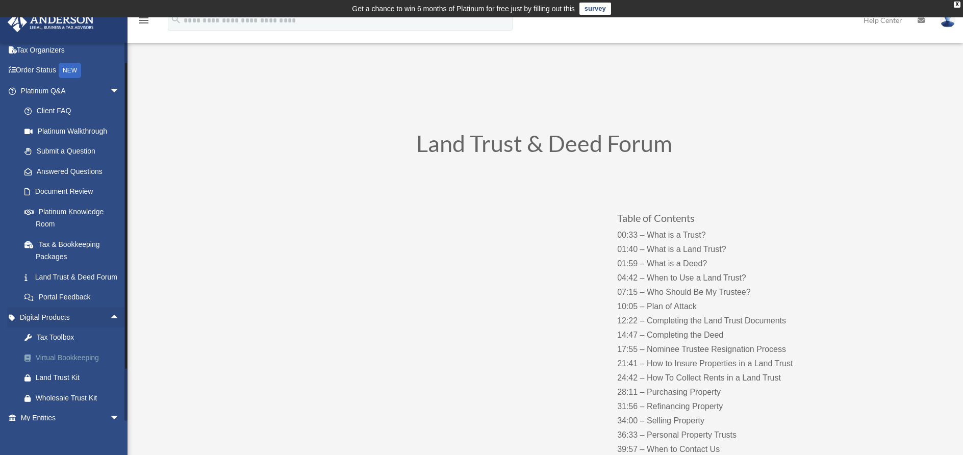
click at [80, 364] on div "Virtual Bookkeeping" at bounding box center [79, 357] width 87 height 13
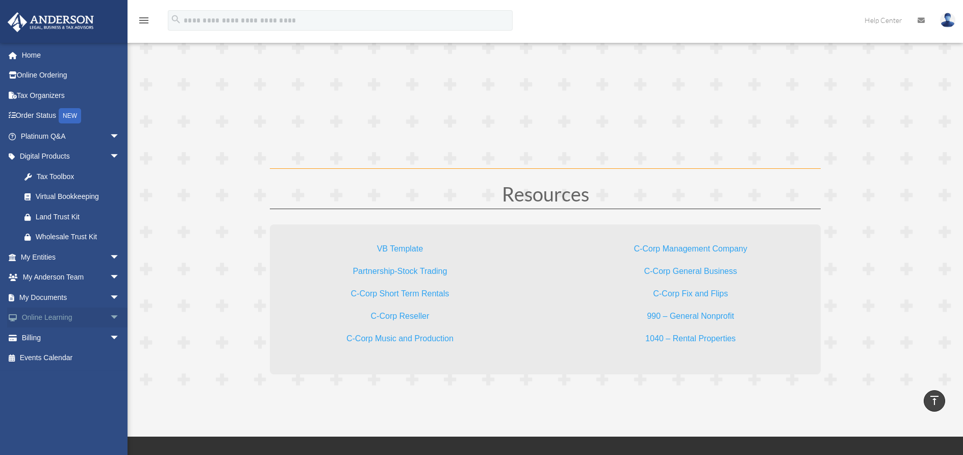
scroll to position [2897, 0]
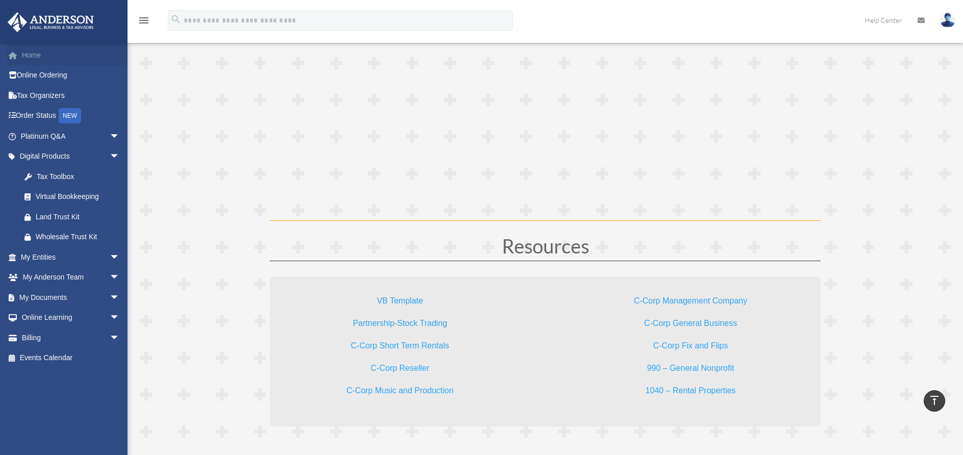
click at [77, 63] on link "Home" at bounding box center [71, 55] width 128 height 20
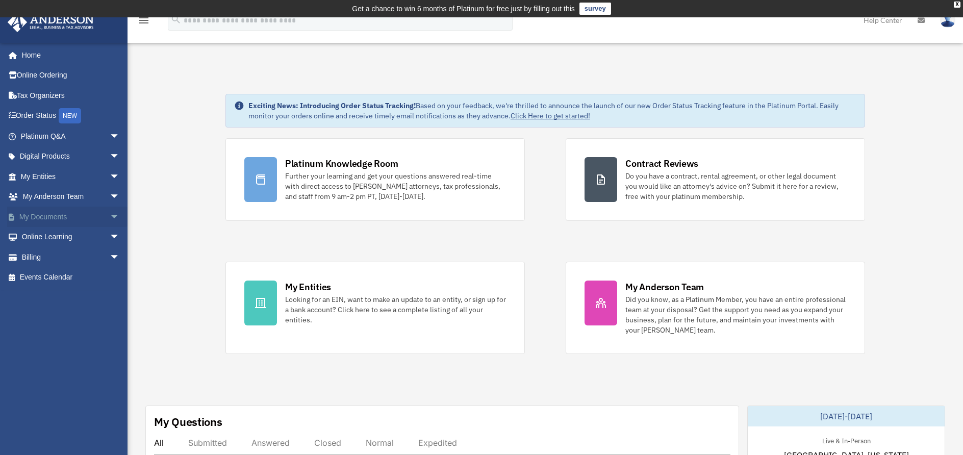
click at [110, 217] on span "arrow_drop_down" at bounding box center [120, 217] width 20 height 21
click at [69, 254] on link "Meeting Minutes" at bounding box center [74, 257] width 121 height 20
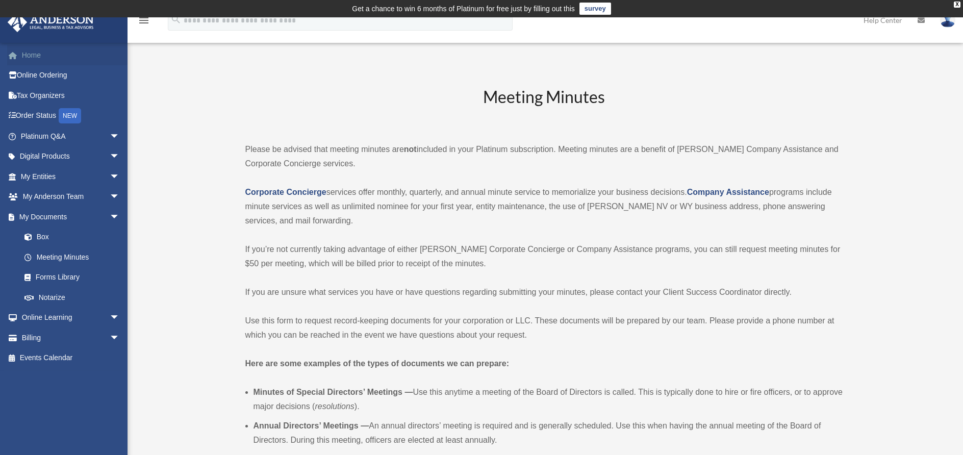
click at [37, 58] on link "Home" at bounding box center [71, 55] width 128 height 20
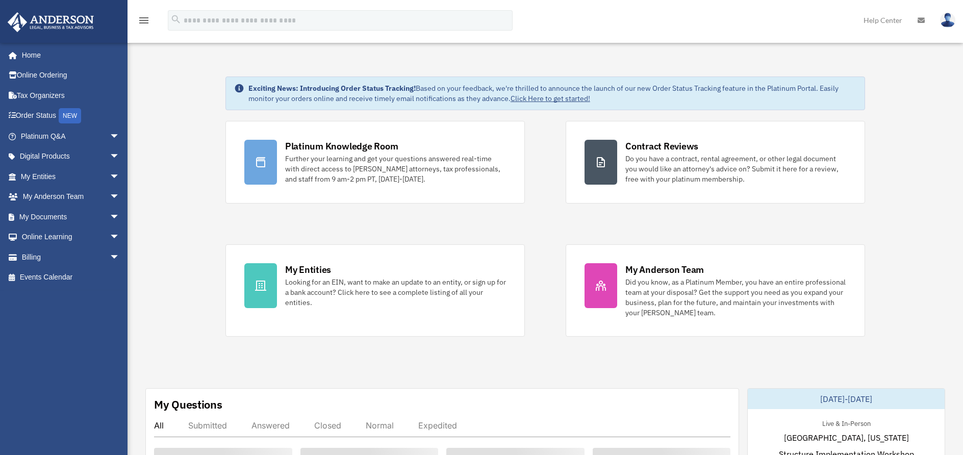
click at [31, 56] on link "Home" at bounding box center [68, 55] width 123 height 20
